Goal: Use online tool/utility

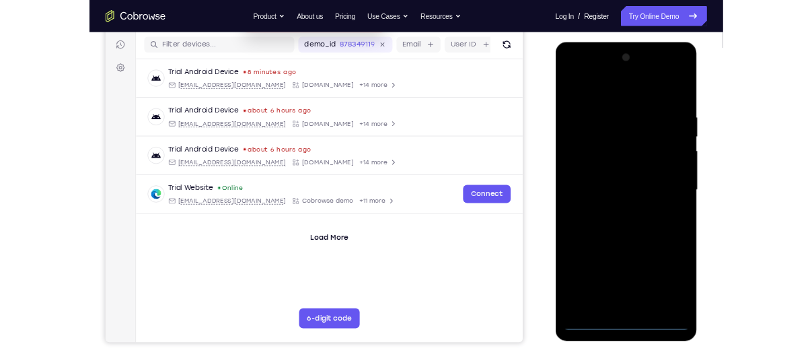
scroll to position [167, 0]
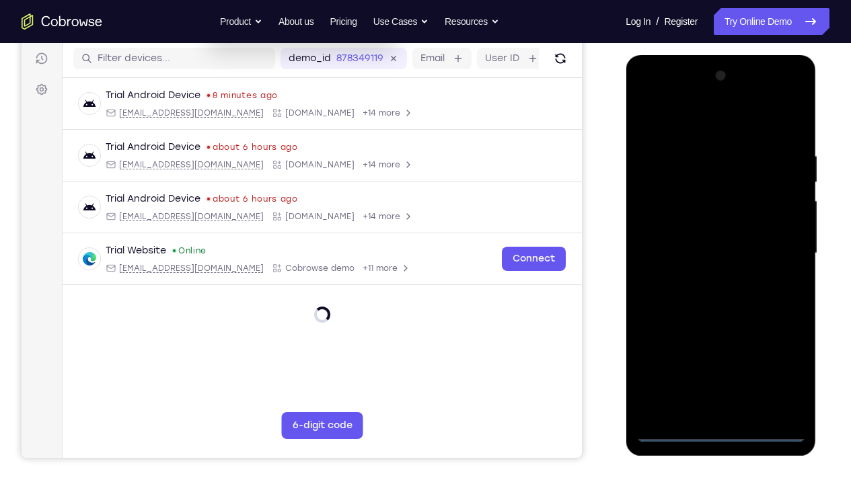
click at [724, 360] on div at bounding box center [720, 253] width 169 height 377
click at [780, 360] on div at bounding box center [720, 253] width 169 height 377
click at [680, 133] on div at bounding box center [720, 253] width 169 height 377
click at [778, 250] on div at bounding box center [720, 253] width 169 height 377
click at [704, 278] on div at bounding box center [720, 253] width 169 height 377
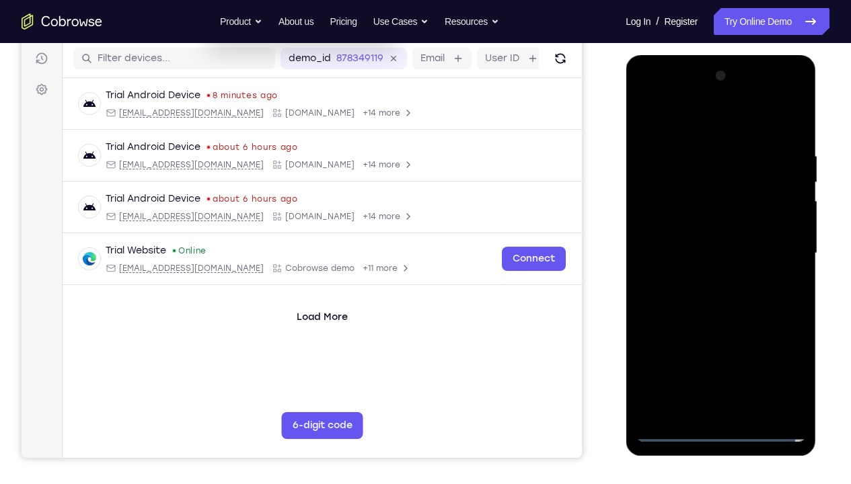
click at [678, 247] on div at bounding box center [720, 253] width 169 height 377
click at [683, 231] on div at bounding box center [720, 253] width 169 height 377
click at [706, 250] on div at bounding box center [720, 253] width 169 height 377
drag, startPoint x: 702, startPoint y: 118, endPoint x: 844, endPoint y: 131, distance: 142.5
click at [811, 131] on html "Online web based iOS Simulators and Android Emulators. Run iPhone, iPad, Mobile…" at bounding box center [722, 257] width 192 height 404
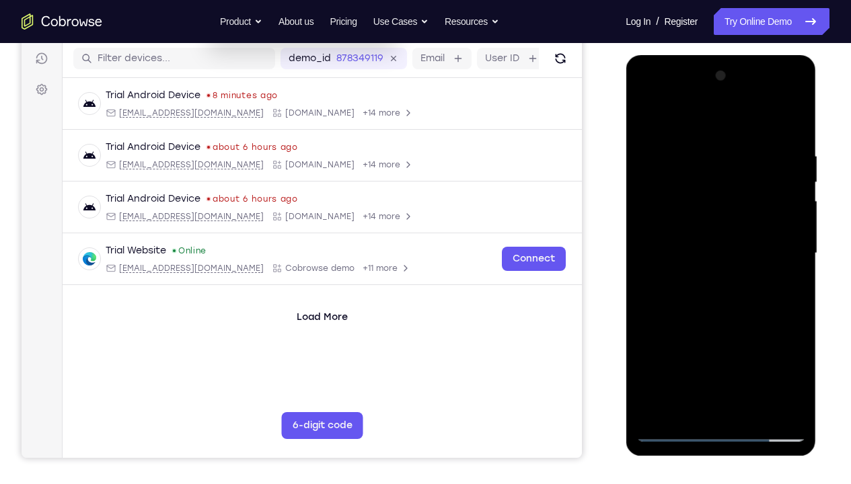
click at [789, 135] on div at bounding box center [720, 253] width 169 height 377
click at [799, 360] on div at bounding box center [720, 253] width 169 height 377
click at [702, 145] on div at bounding box center [720, 253] width 169 height 377
click at [771, 360] on div at bounding box center [720, 253] width 169 height 377
click at [786, 123] on div at bounding box center [720, 253] width 169 height 377
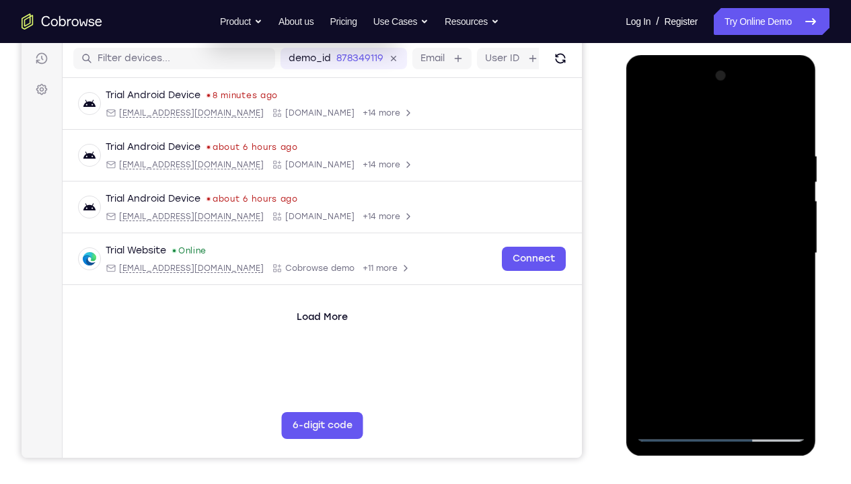
click at [754, 360] on div at bounding box center [720, 253] width 169 height 377
click at [732, 324] on div at bounding box center [720, 253] width 169 height 377
click at [797, 184] on div at bounding box center [720, 253] width 169 height 377
click at [640, 179] on div at bounding box center [720, 253] width 169 height 377
click at [650, 118] on div at bounding box center [720, 253] width 169 height 377
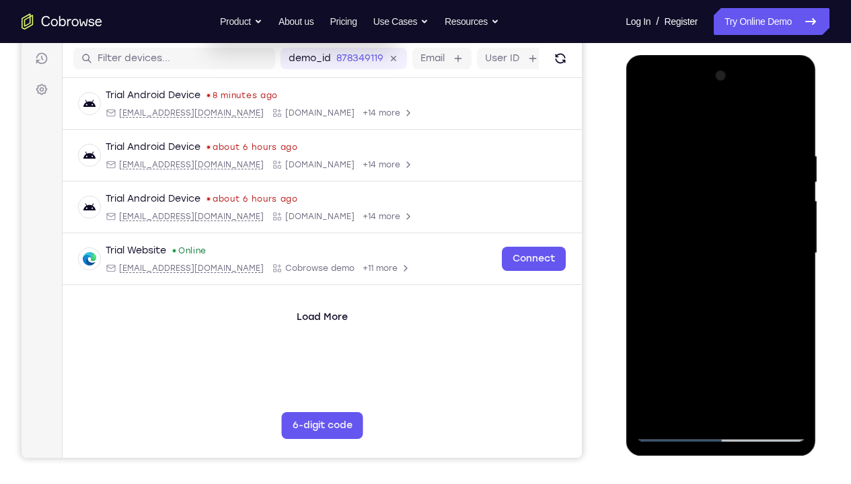
drag, startPoint x: 727, startPoint y: 232, endPoint x: 735, endPoint y: 178, distance: 54.4
click at [735, 178] on div at bounding box center [720, 253] width 169 height 377
click at [794, 167] on div at bounding box center [720, 253] width 169 height 377
